Goal: Task Accomplishment & Management: Manage account settings

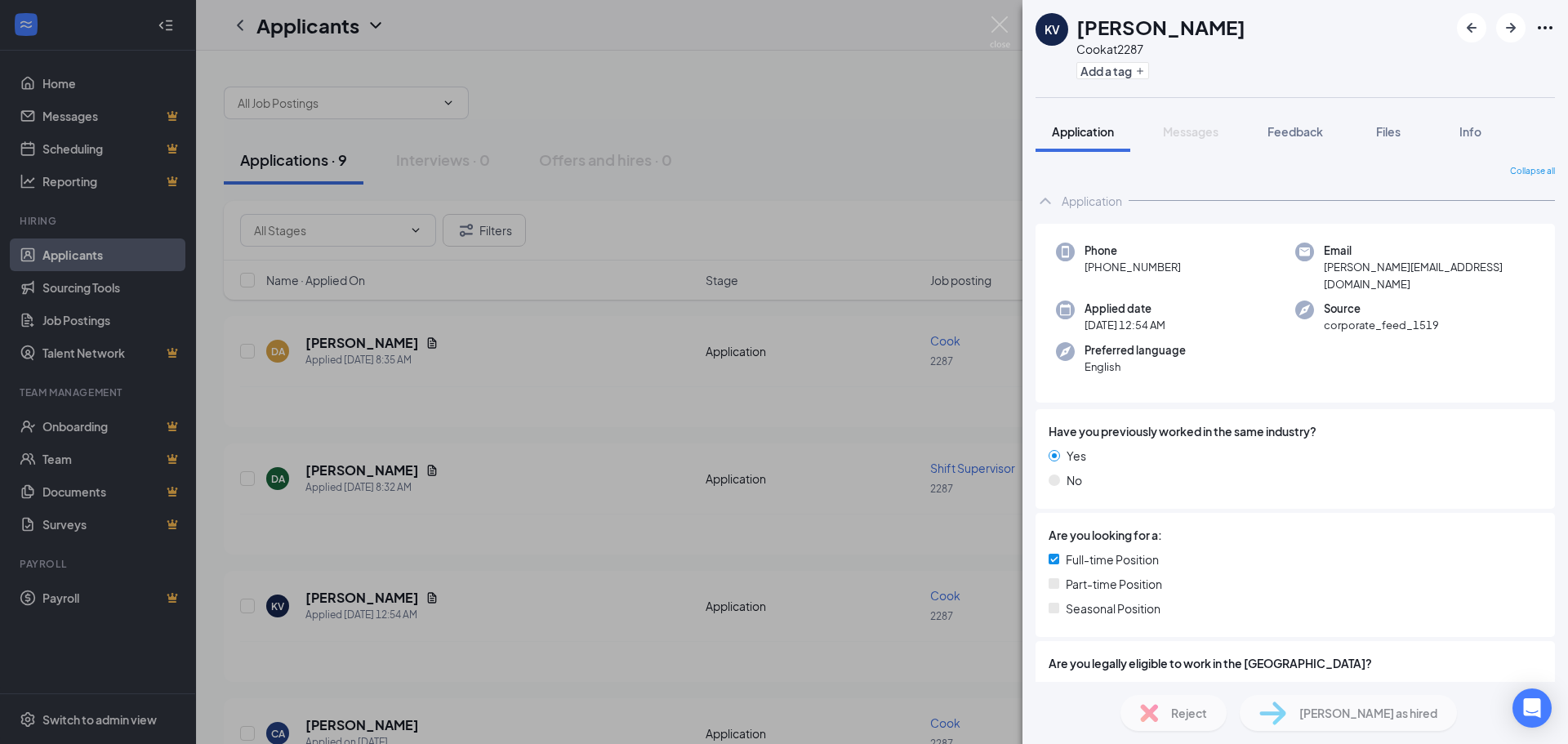
click at [637, 425] on div "KV komal verma Cook at 2287 Add a tag Application Messages Feedback Files Info …" at bounding box center [784, 372] width 1568 height 744
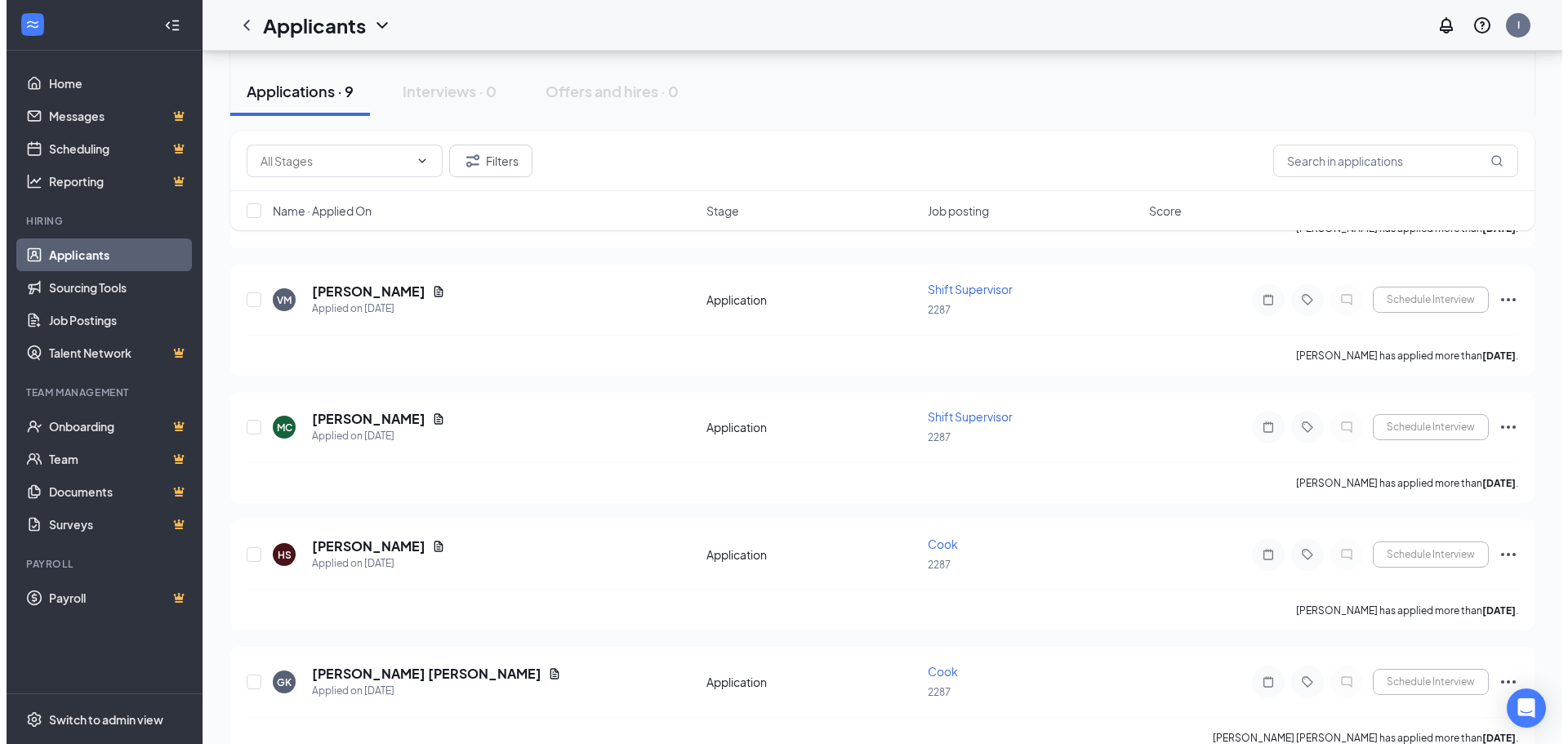
scroll to position [722, 0]
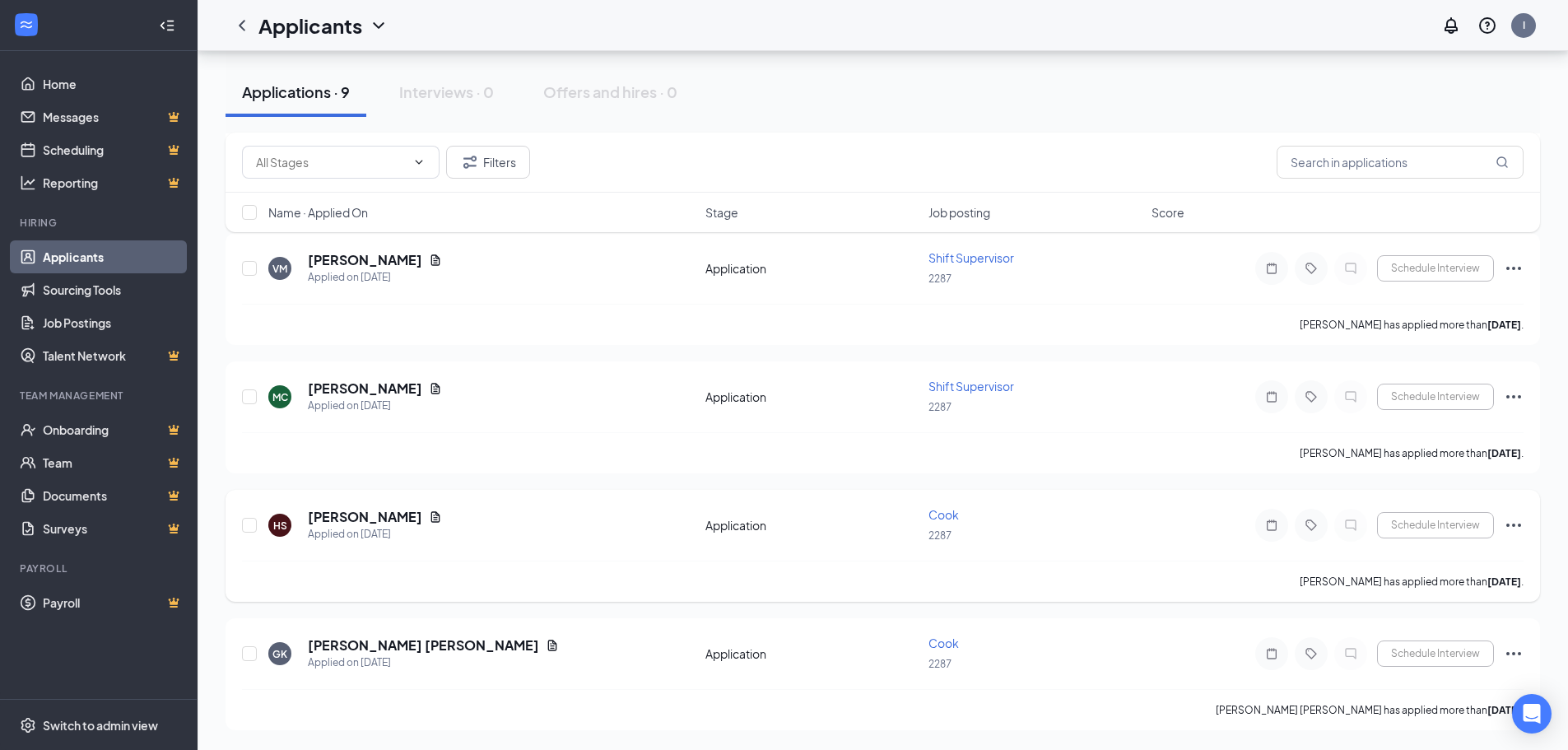
click at [271, 527] on div "HS" at bounding box center [280, 525] width 23 height 23
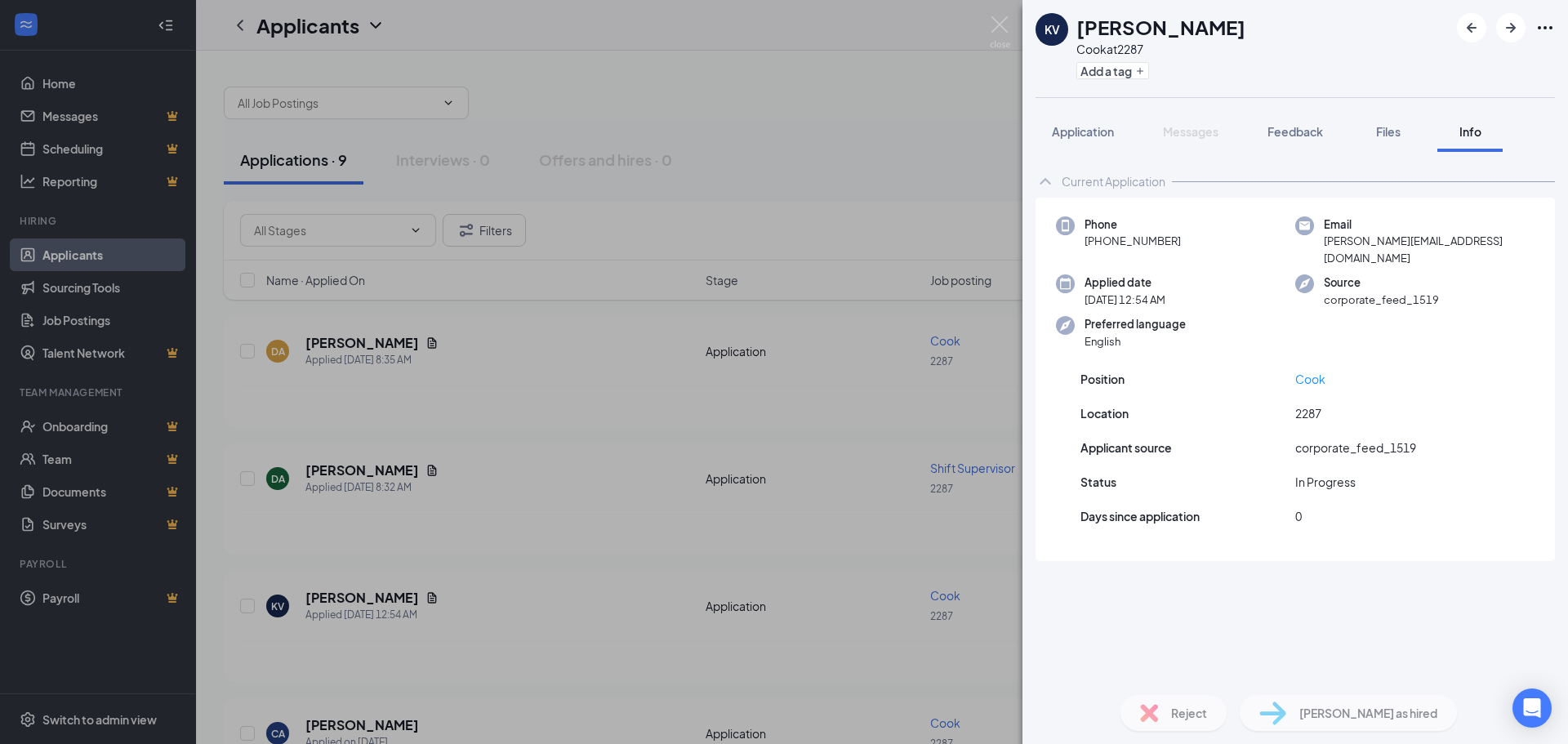
click at [803, 116] on div "KV [PERSON_NAME] Cook at 2287 Add a tag Application Messages Feedback Files Inf…" at bounding box center [784, 372] width 1568 height 744
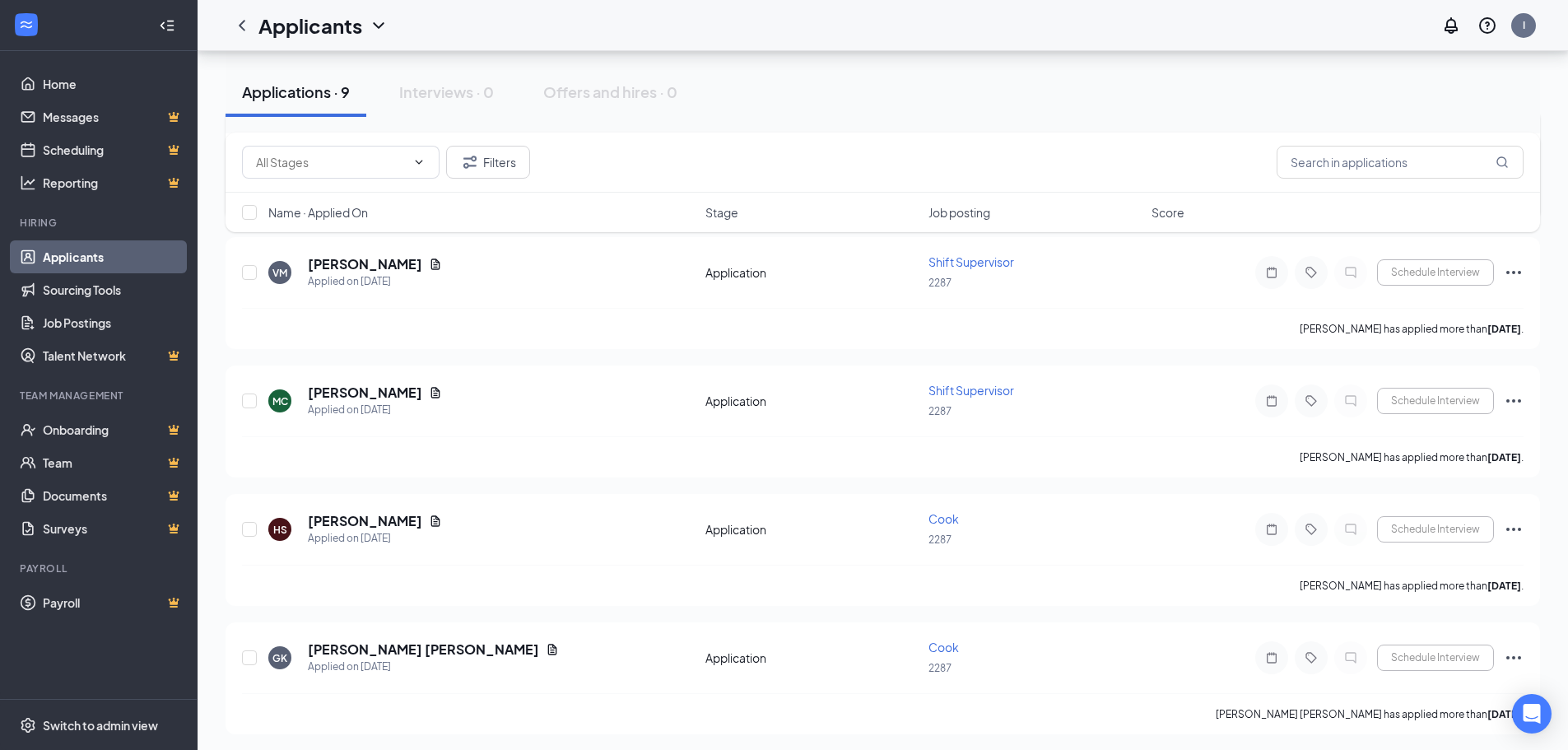
scroll to position [727, 0]
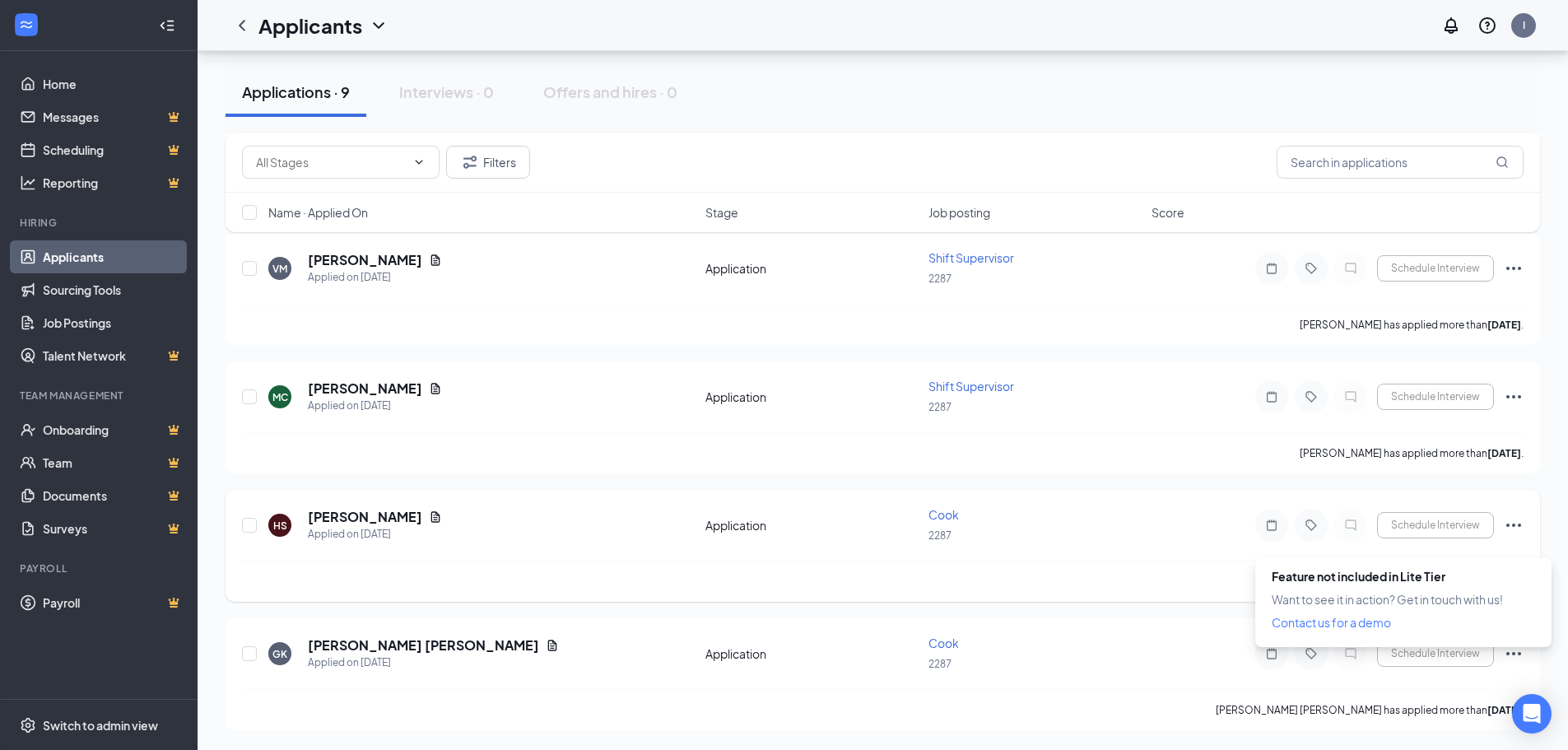
click at [1437, 530] on div at bounding box center [1435, 525] width 117 height 26
click at [1368, 624] on link "Contact us for a demo" at bounding box center [1387, 622] width 231 height 16
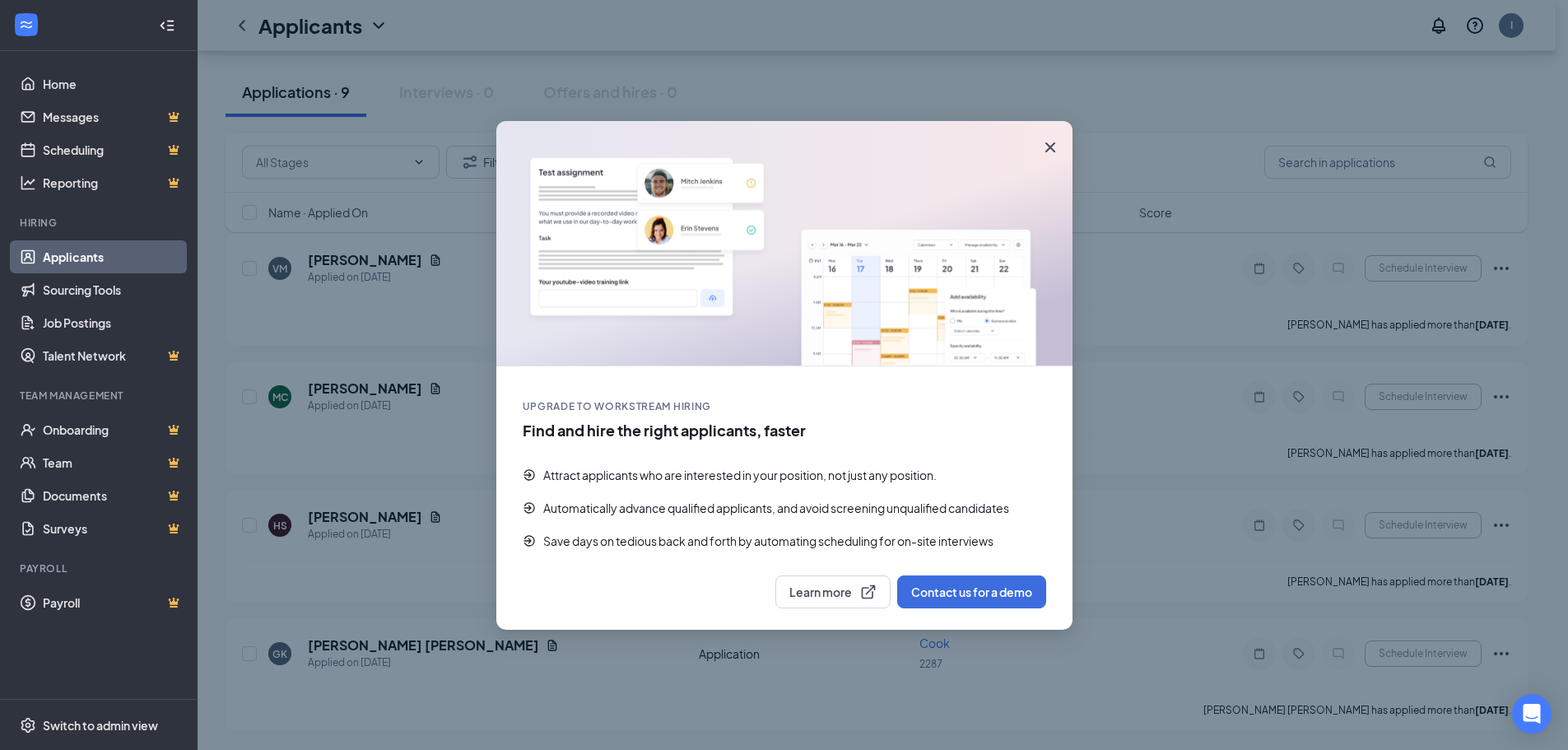
click at [1047, 141] on icon "Cross" at bounding box center [1051, 147] width 20 height 20
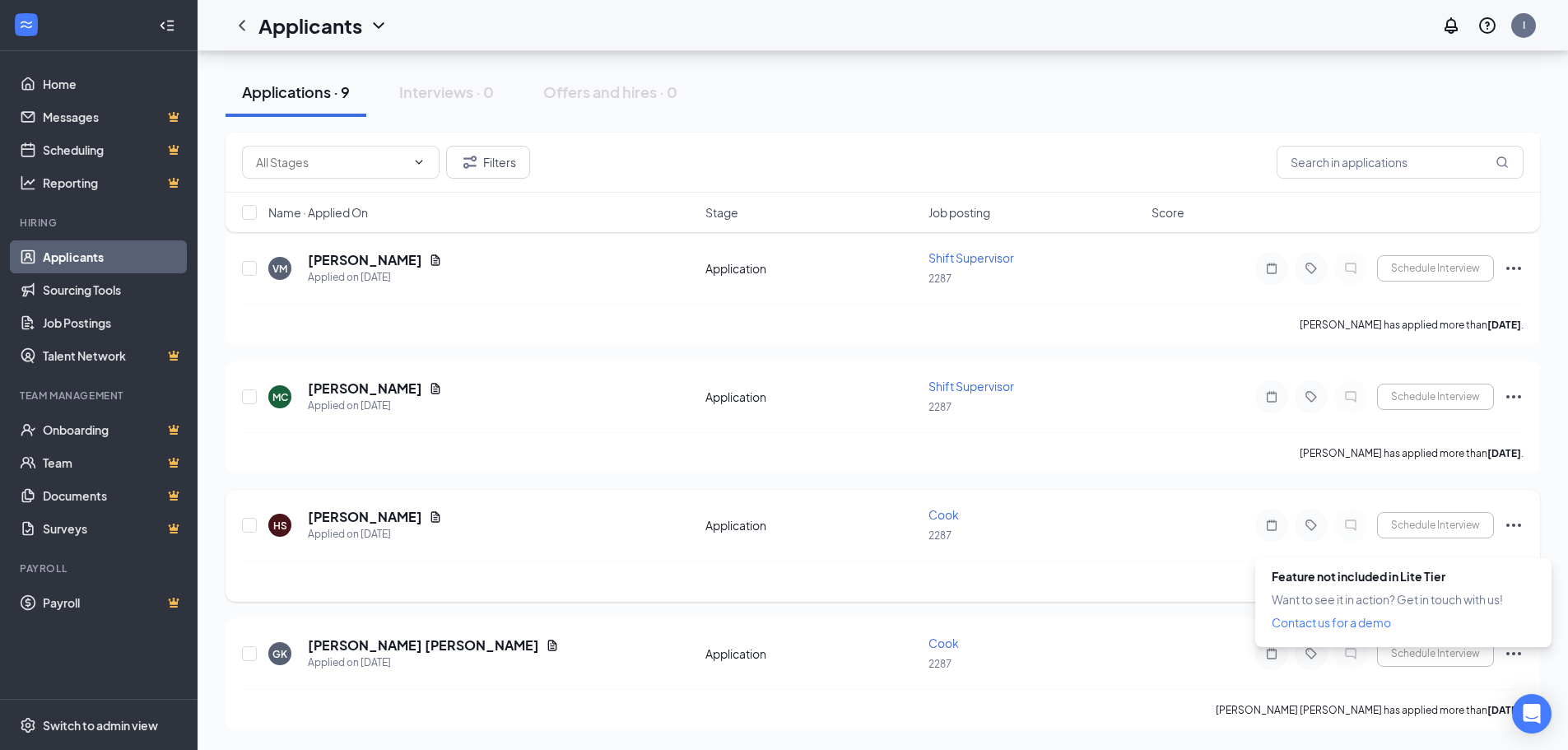
click at [948, 516] on span "Cook" at bounding box center [944, 514] width 30 height 15
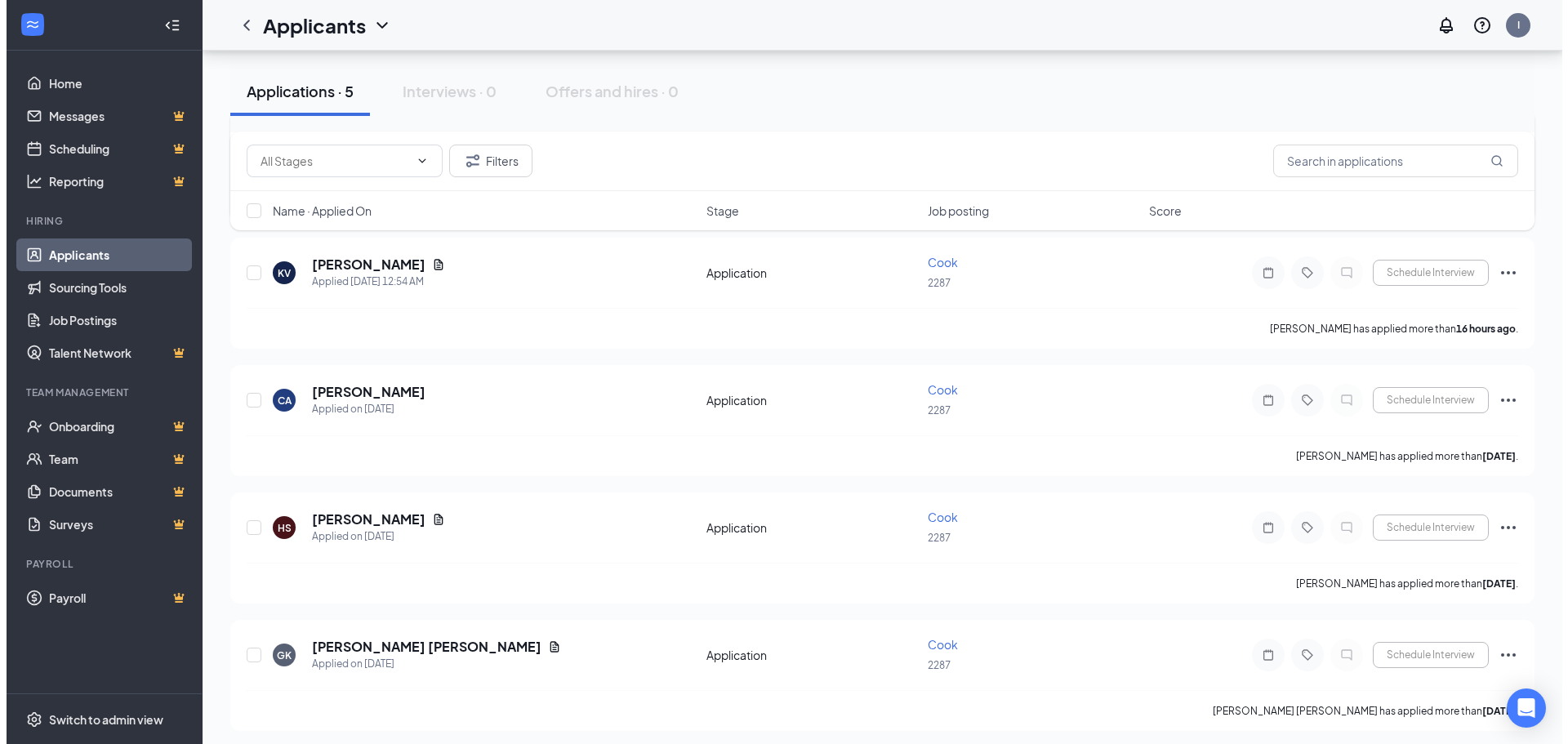
scroll to position [247, 0]
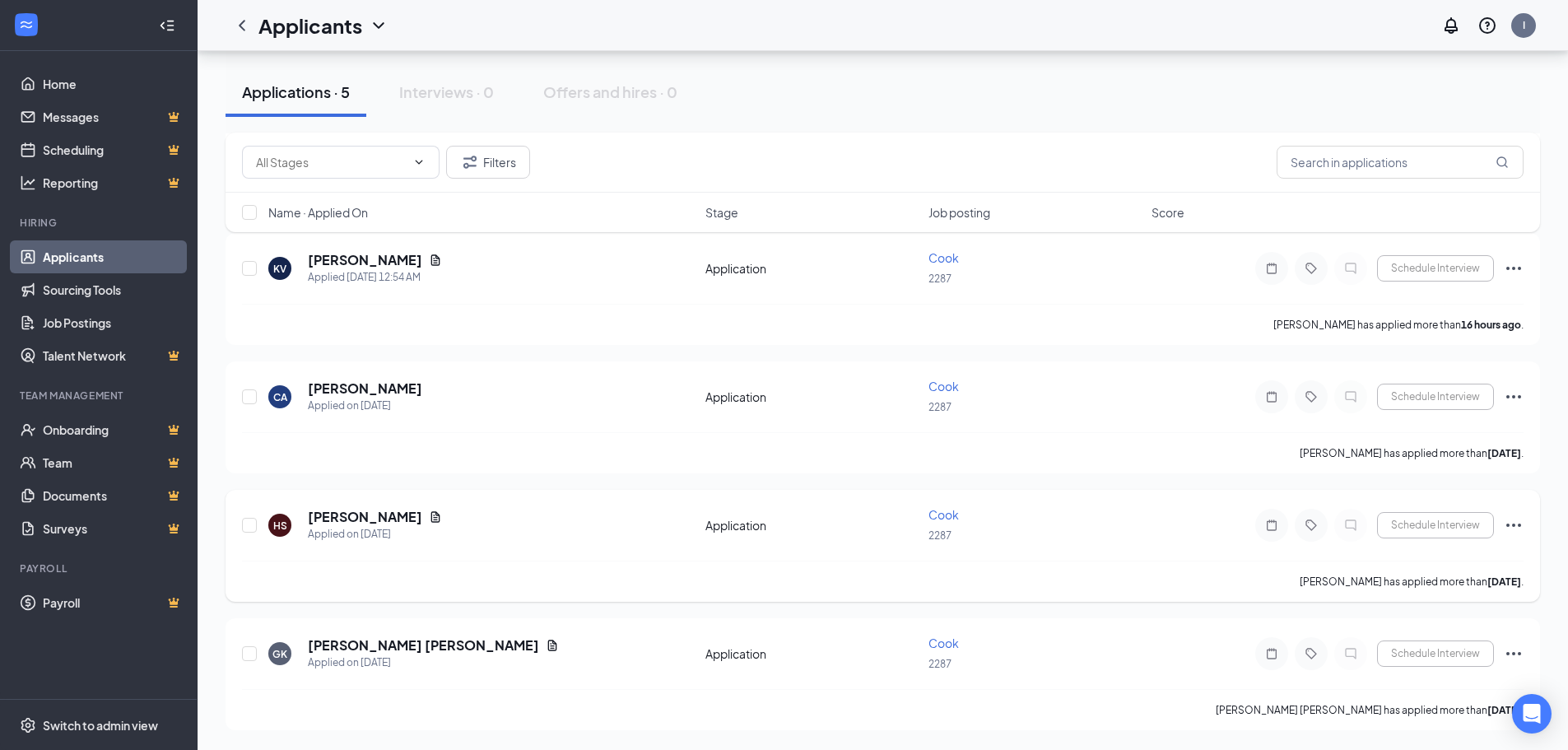
click at [275, 533] on div "HS" at bounding box center [280, 525] width 23 height 23
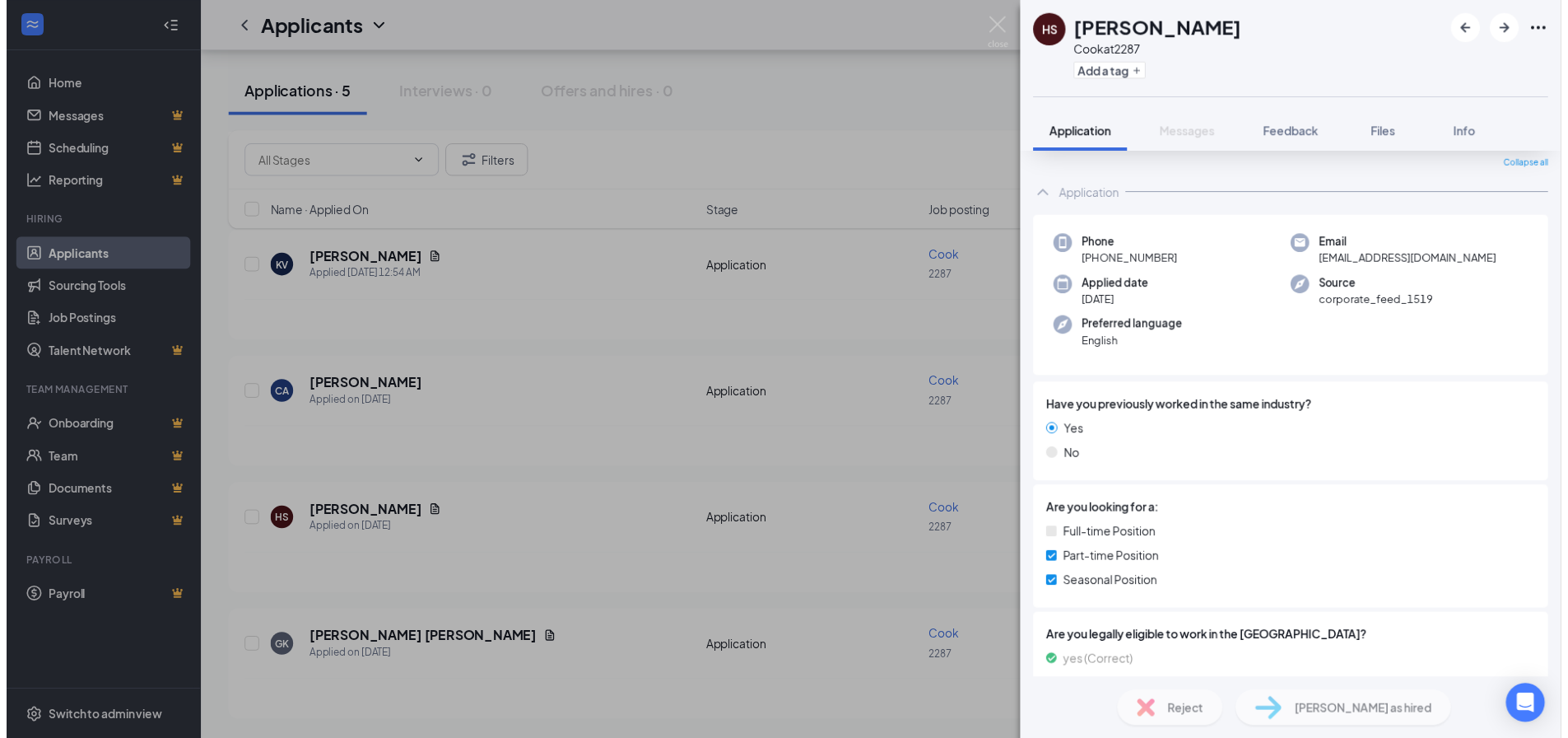
scroll to position [82, 0]
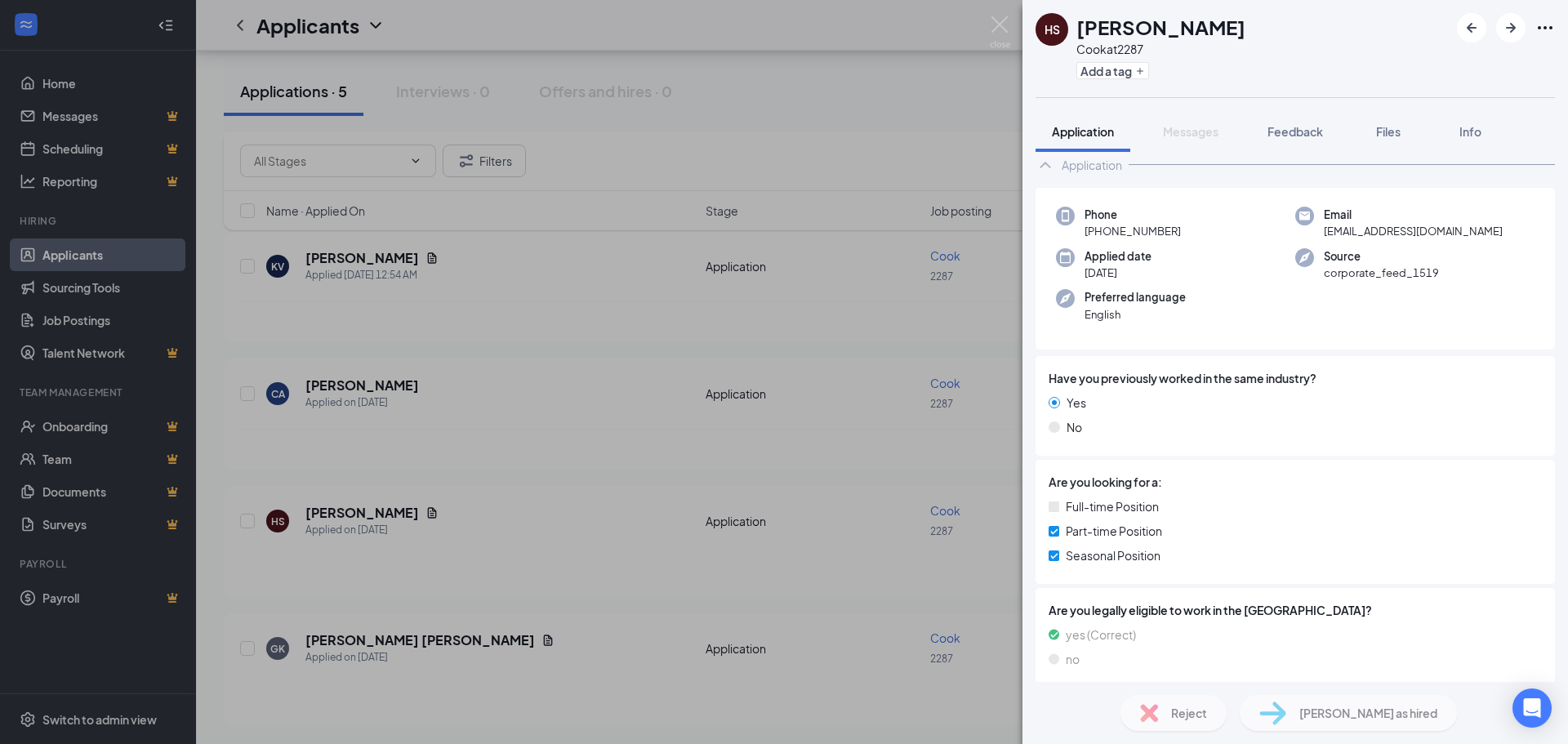
click at [641, 469] on div "HS [PERSON_NAME] at 2287 Add a tag Application Messages Feedback Files Info Thi…" at bounding box center [784, 372] width 1568 height 744
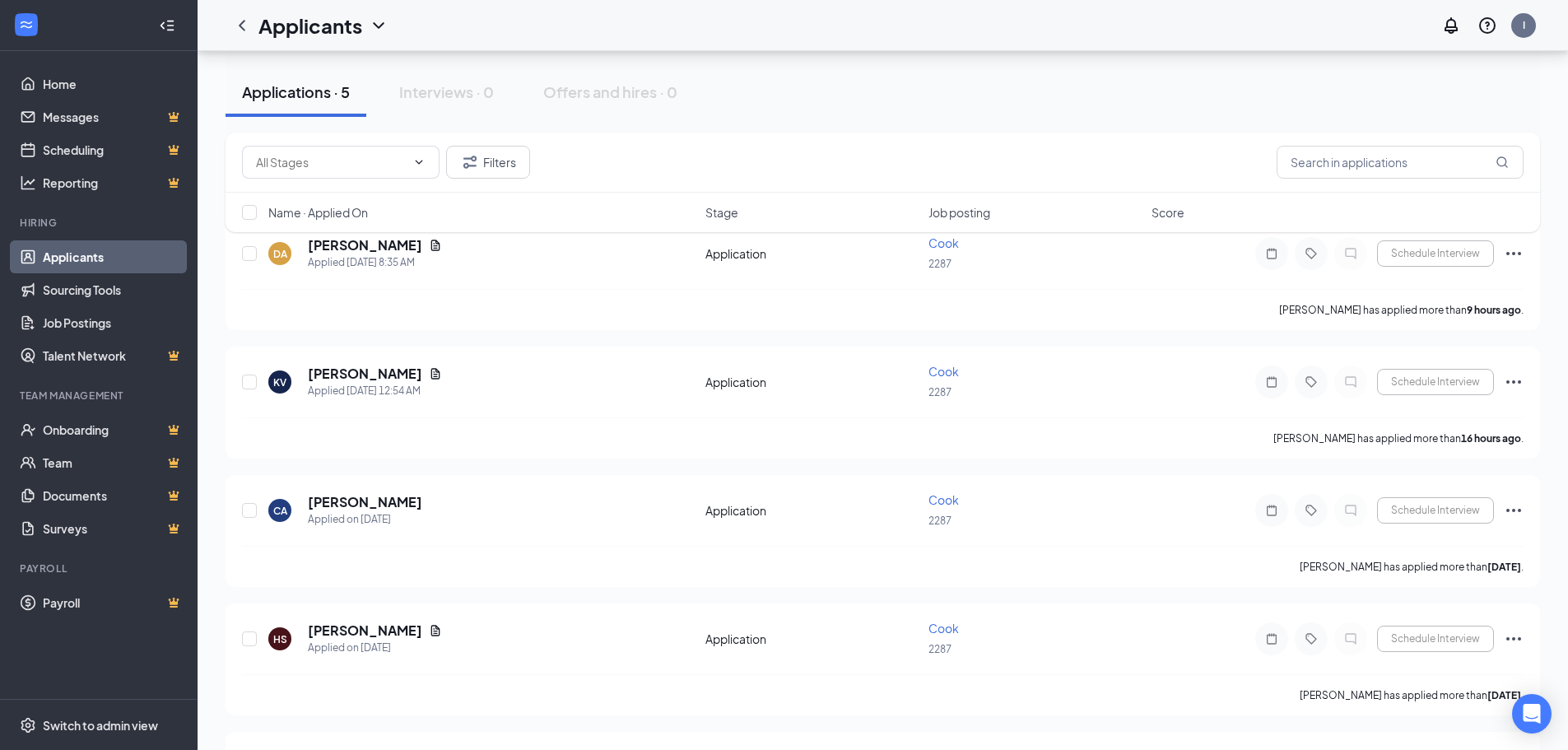
scroll to position [165, 0]
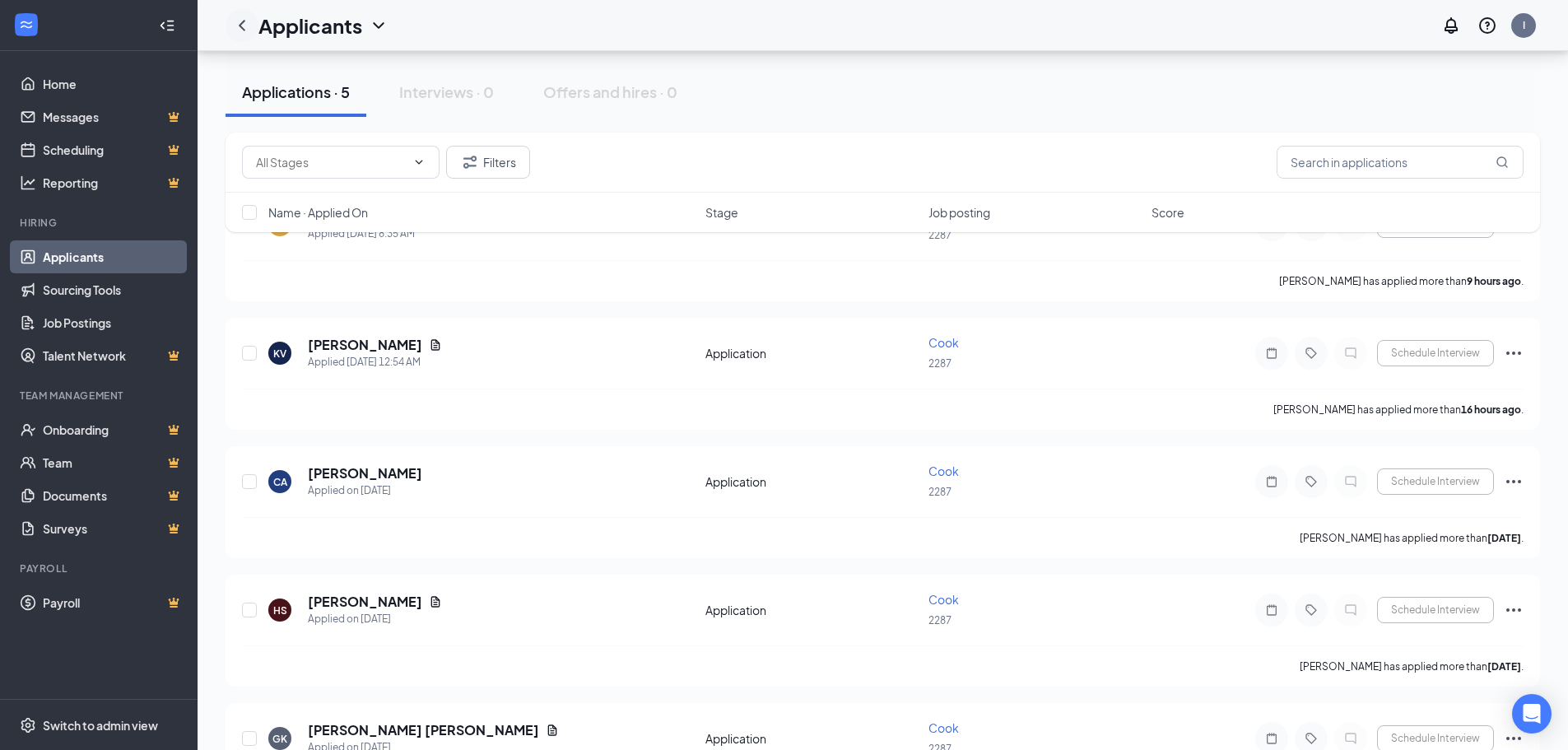
click at [240, 23] on icon "ChevronLeft" at bounding box center [242, 25] width 7 height 10
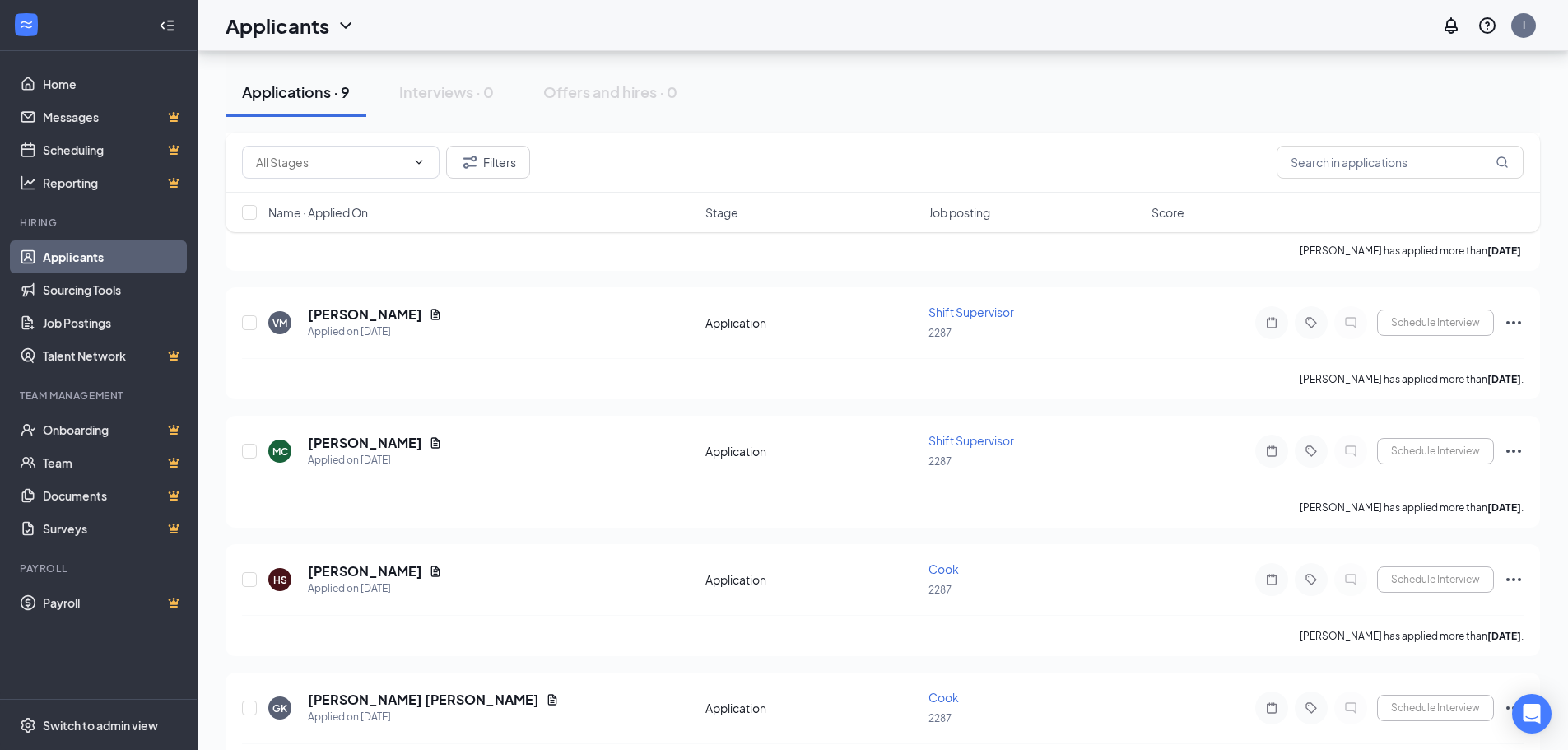
scroll to position [645, 0]
